Goal: Find specific page/section: Find specific page/section

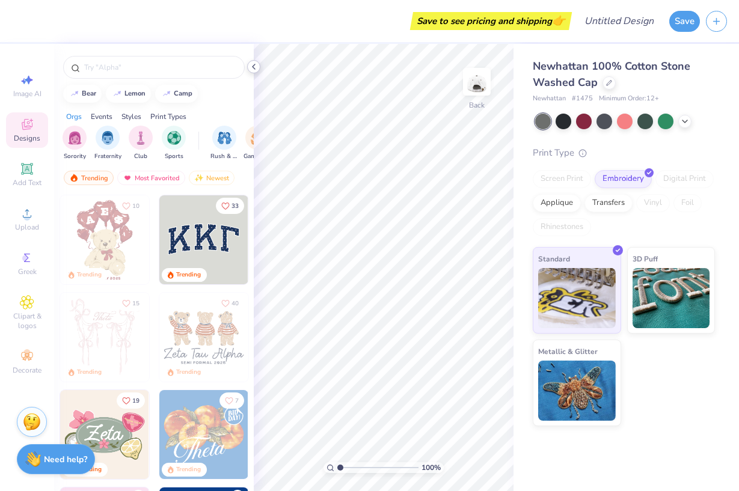
click at [253, 64] on icon at bounding box center [254, 67] width 10 height 10
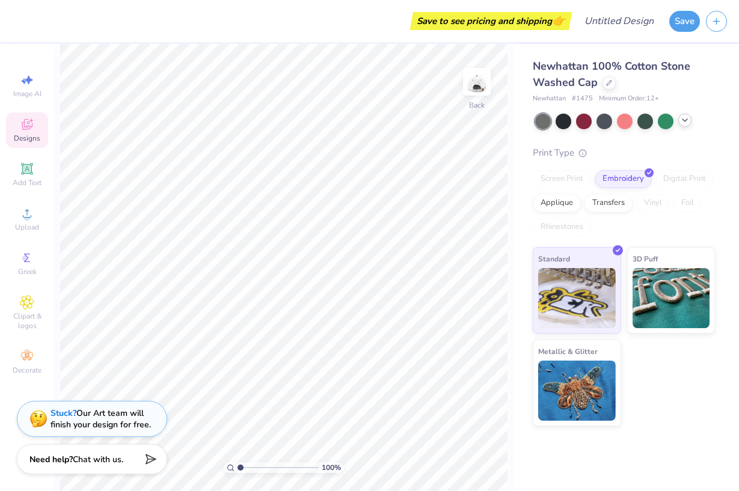
click at [683, 119] on polyline at bounding box center [684, 120] width 5 height 2
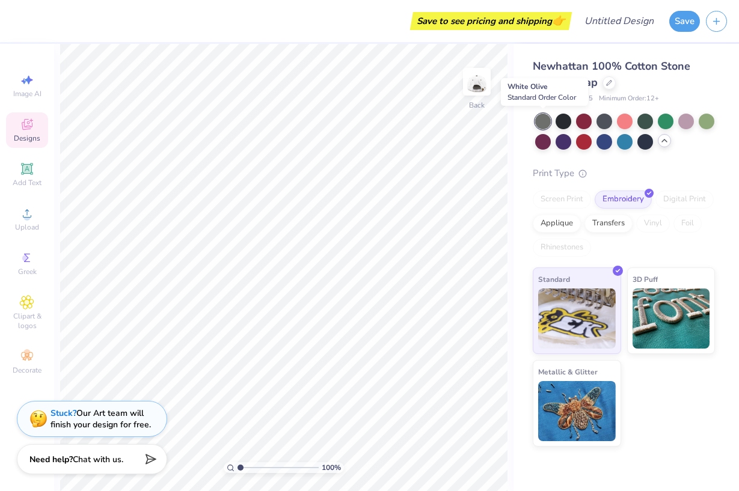
click at [546, 121] on div at bounding box center [543, 122] width 16 height 16
click at [584, 143] on div at bounding box center [584, 141] width 16 height 16
click at [591, 120] on div at bounding box center [584, 120] width 16 height 16
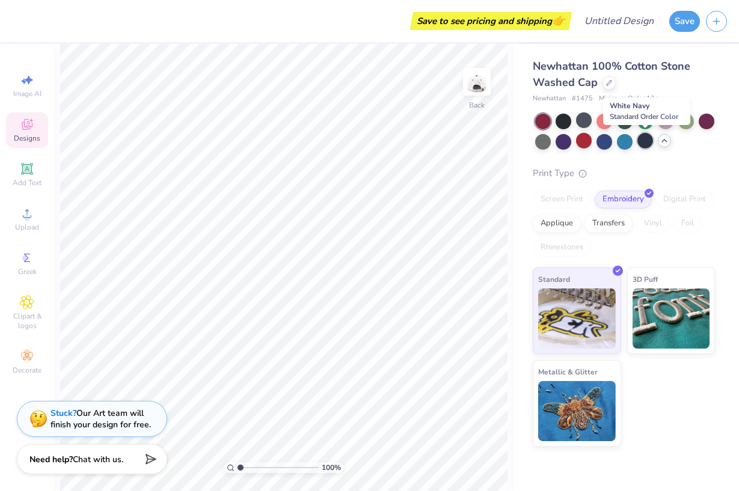
click at [644, 141] on div at bounding box center [645, 141] width 16 height 16
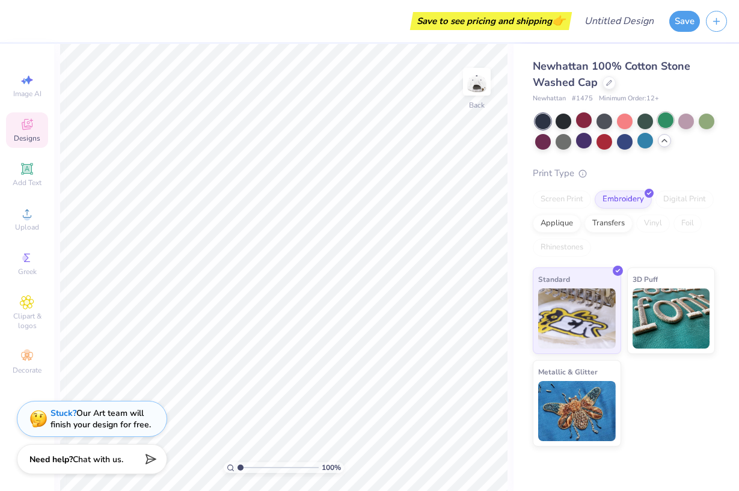
click at [663, 120] on div at bounding box center [665, 120] width 16 height 16
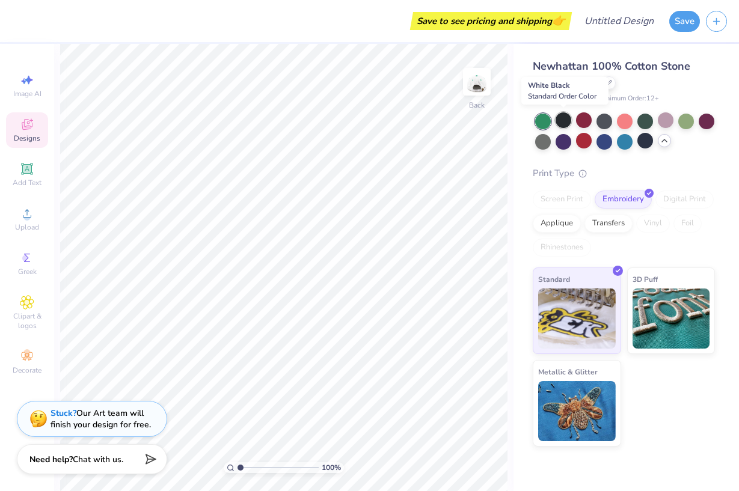
click at [561, 122] on div at bounding box center [563, 120] width 16 height 16
click at [582, 120] on div at bounding box center [584, 120] width 16 height 16
click at [628, 121] on div at bounding box center [625, 120] width 16 height 16
click at [542, 138] on div at bounding box center [543, 141] width 16 height 16
click at [28, 142] on span "Designs" at bounding box center [27, 138] width 26 height 10
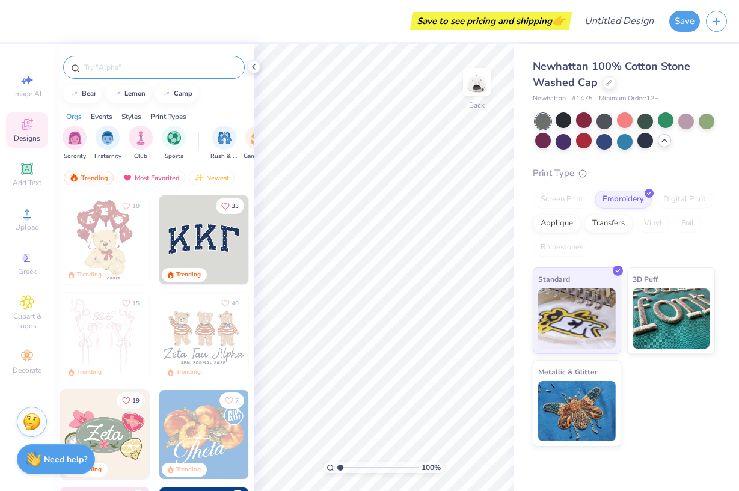
click at [121, 70] on input "text" at bounding box center [160, 67] width 154 height 12
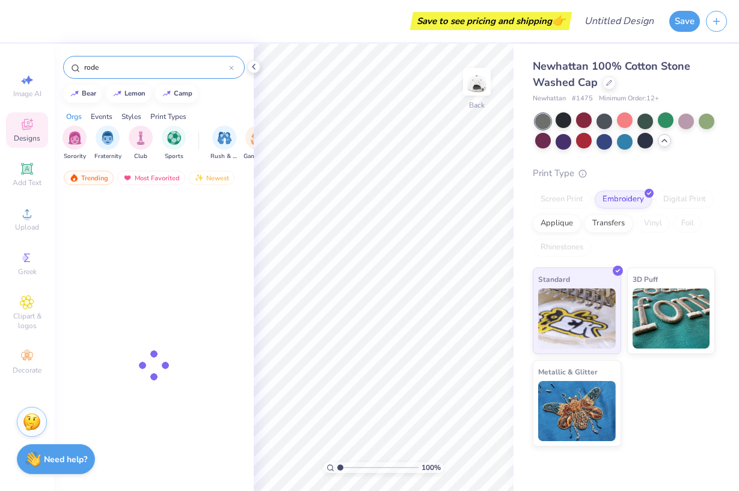
type input "rodeo"
